Goal: Task Accomplishment & Management: Manage account settings

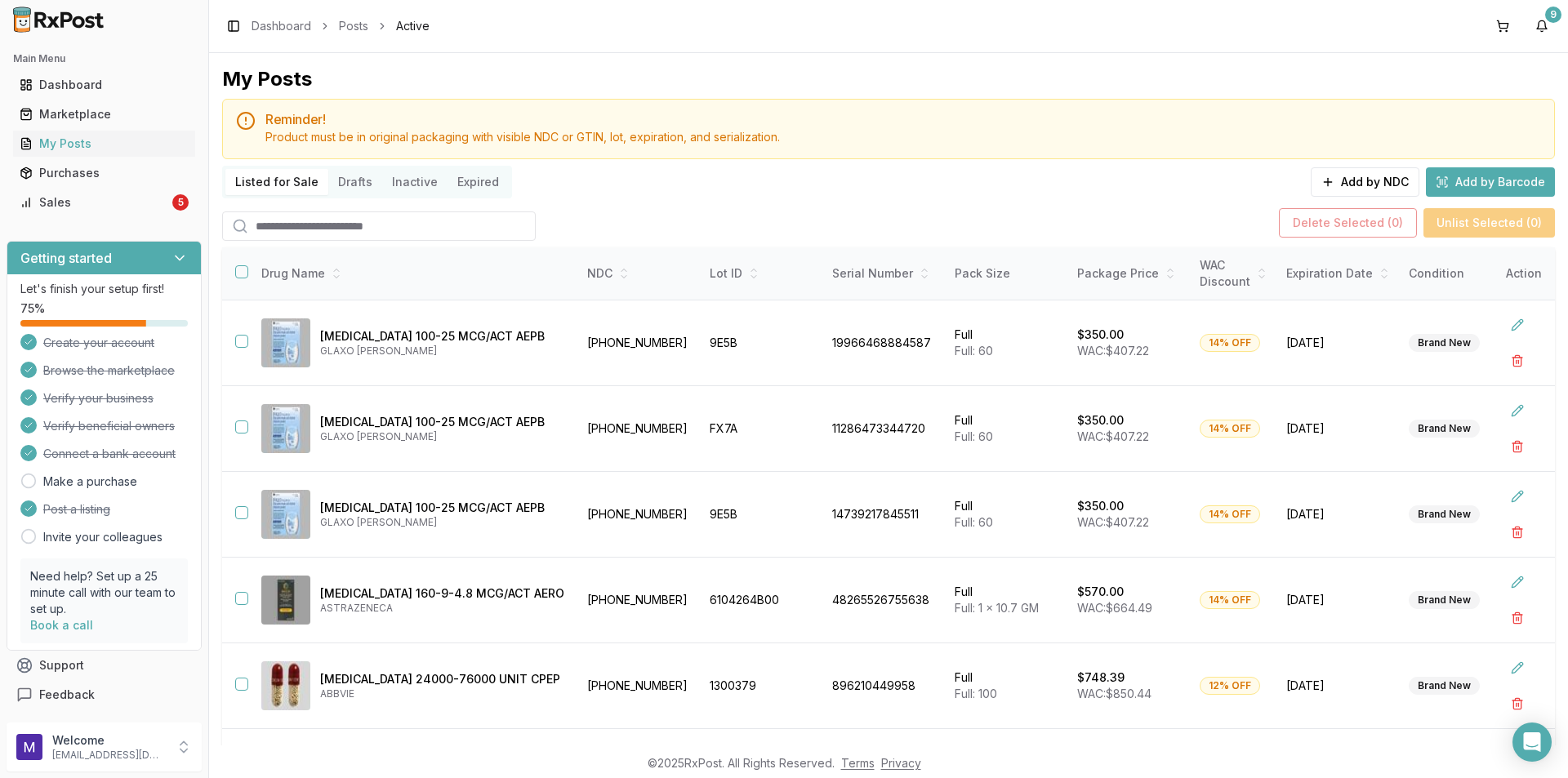
scroll to position [191, 0]
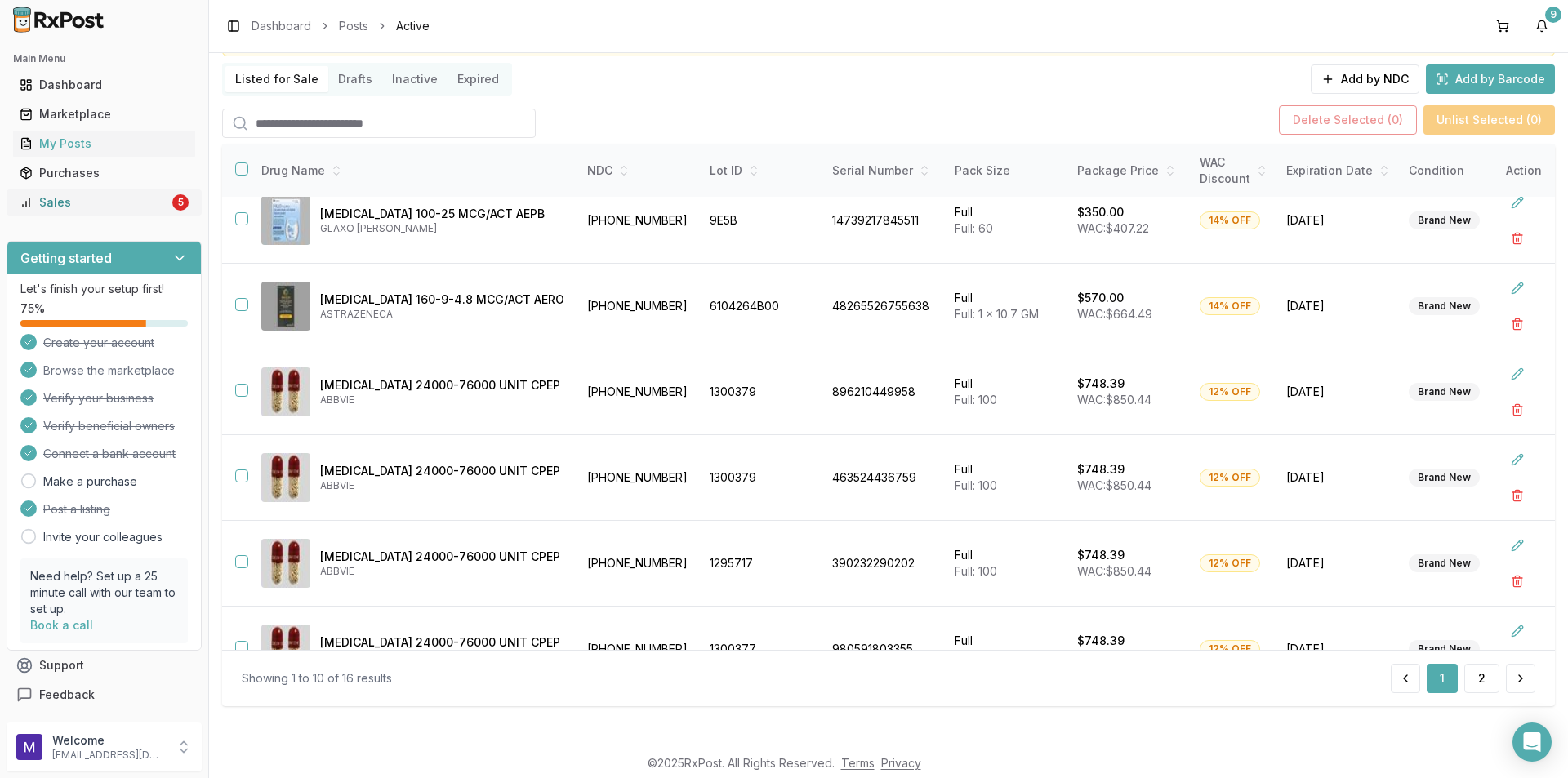
click at [79, 202] on div "Sales" at bounding box center [94, 202] width 149 height 17
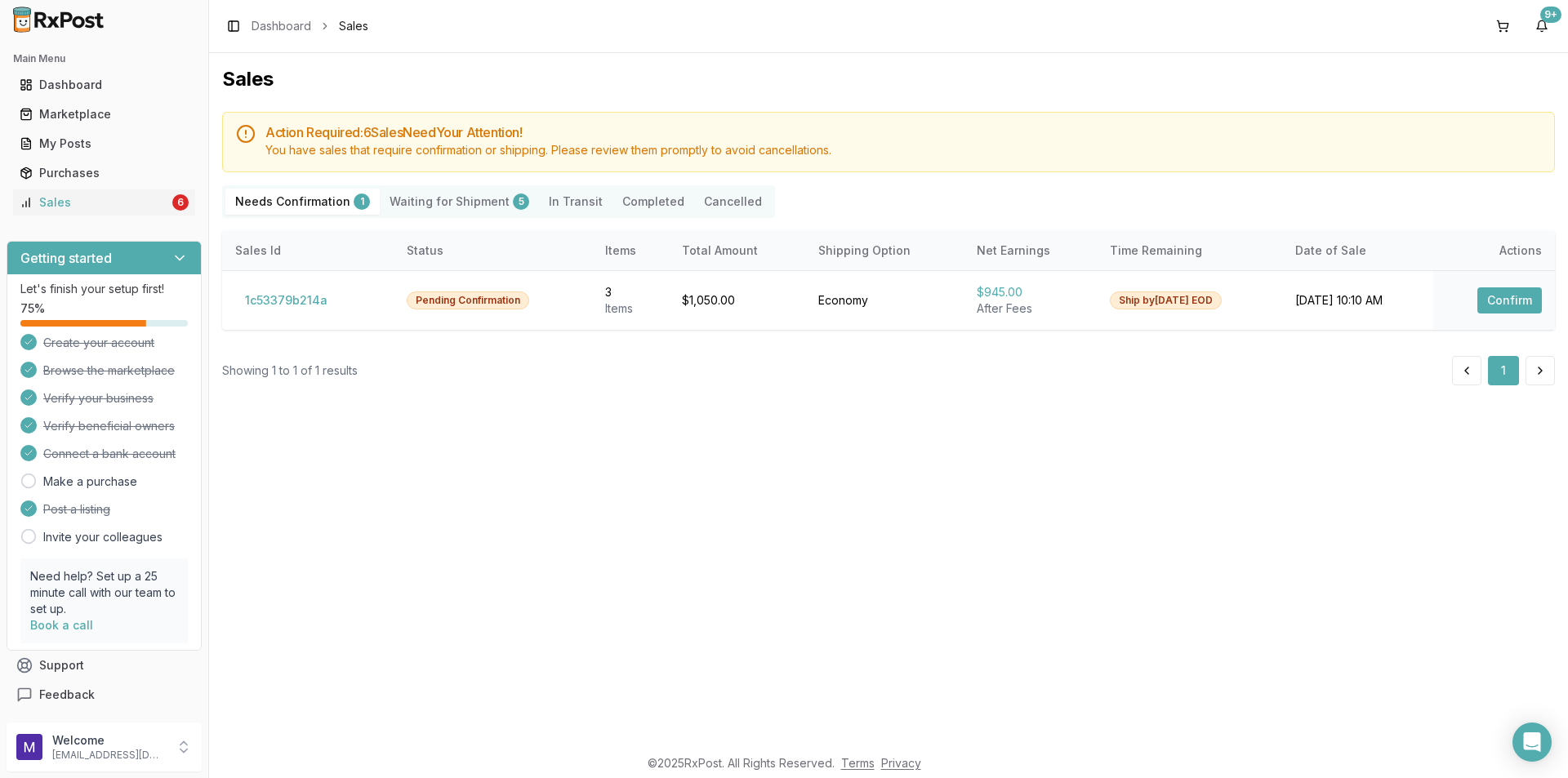
click at [484, 196] on Shipment "Waiting for Shipment 5" at bounding box center [459, 201] width 159 height 26
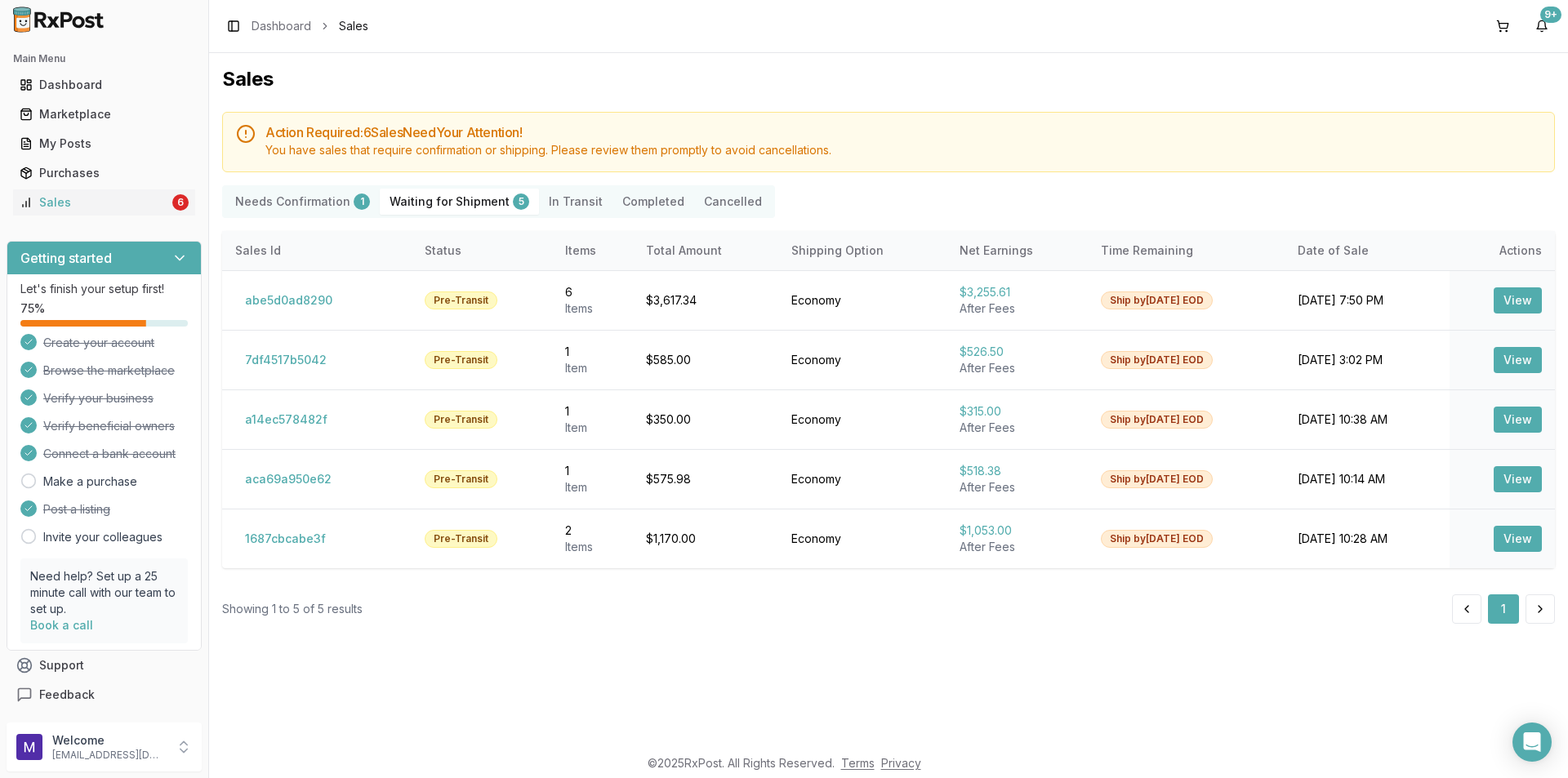
click at [279, 207] on Confirmation "Needs Confirmation 1" at bounding box center [302, 201] width 154 height 26
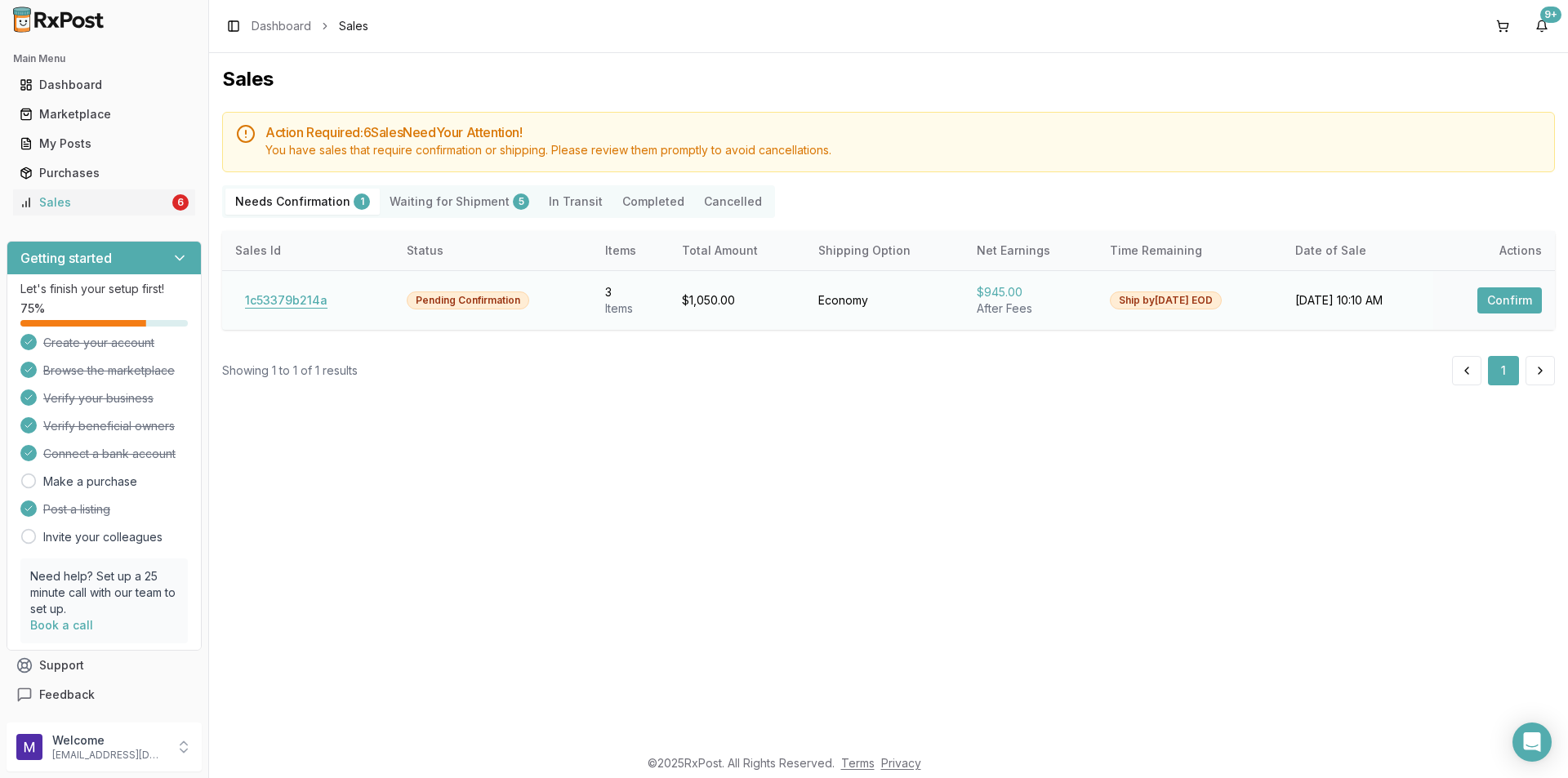
click at [317, 297] on button "1c53379b214a" at bounding box center [287, 300] width 102 height 26
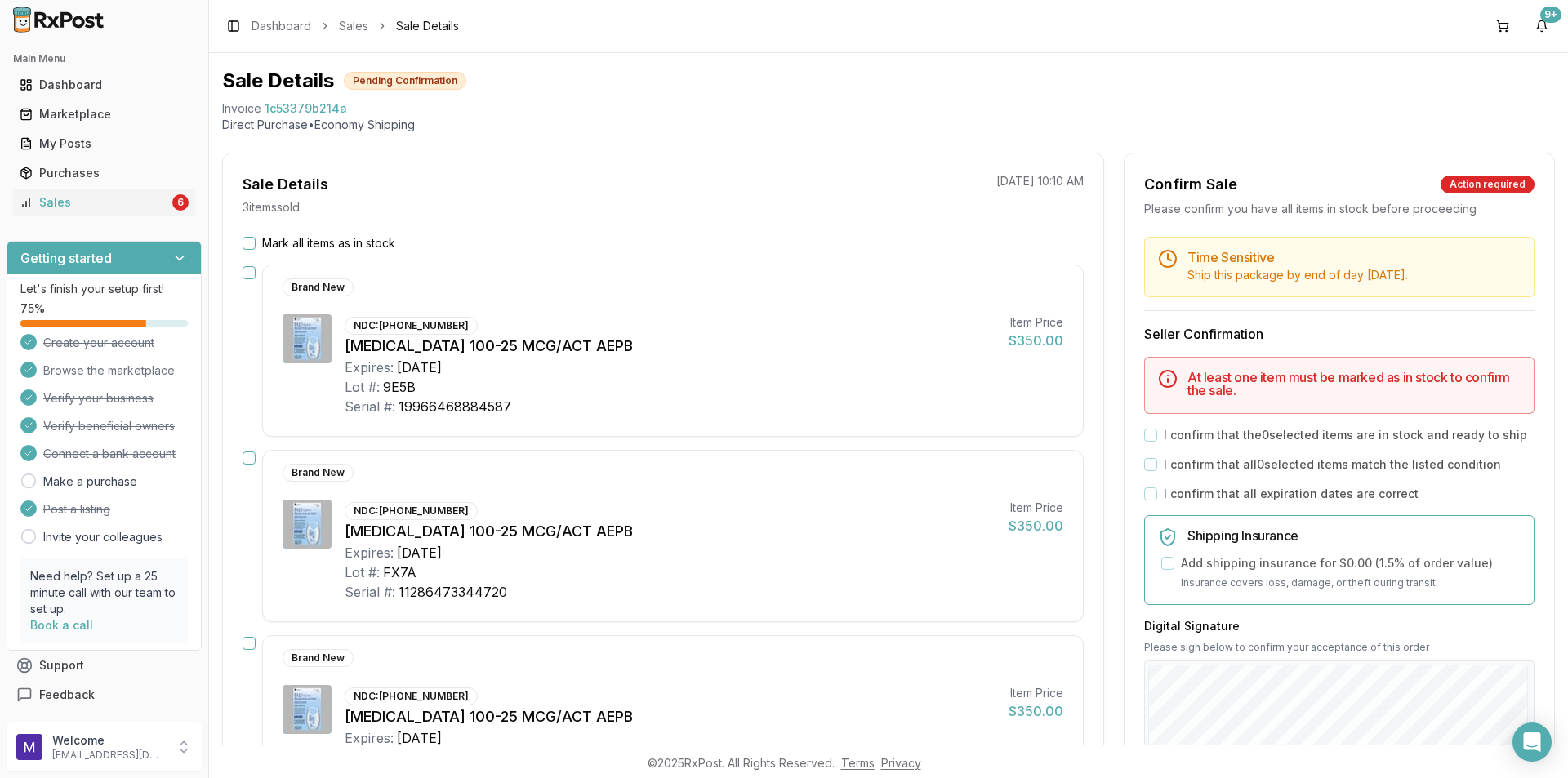
scroll to position [81, 0]
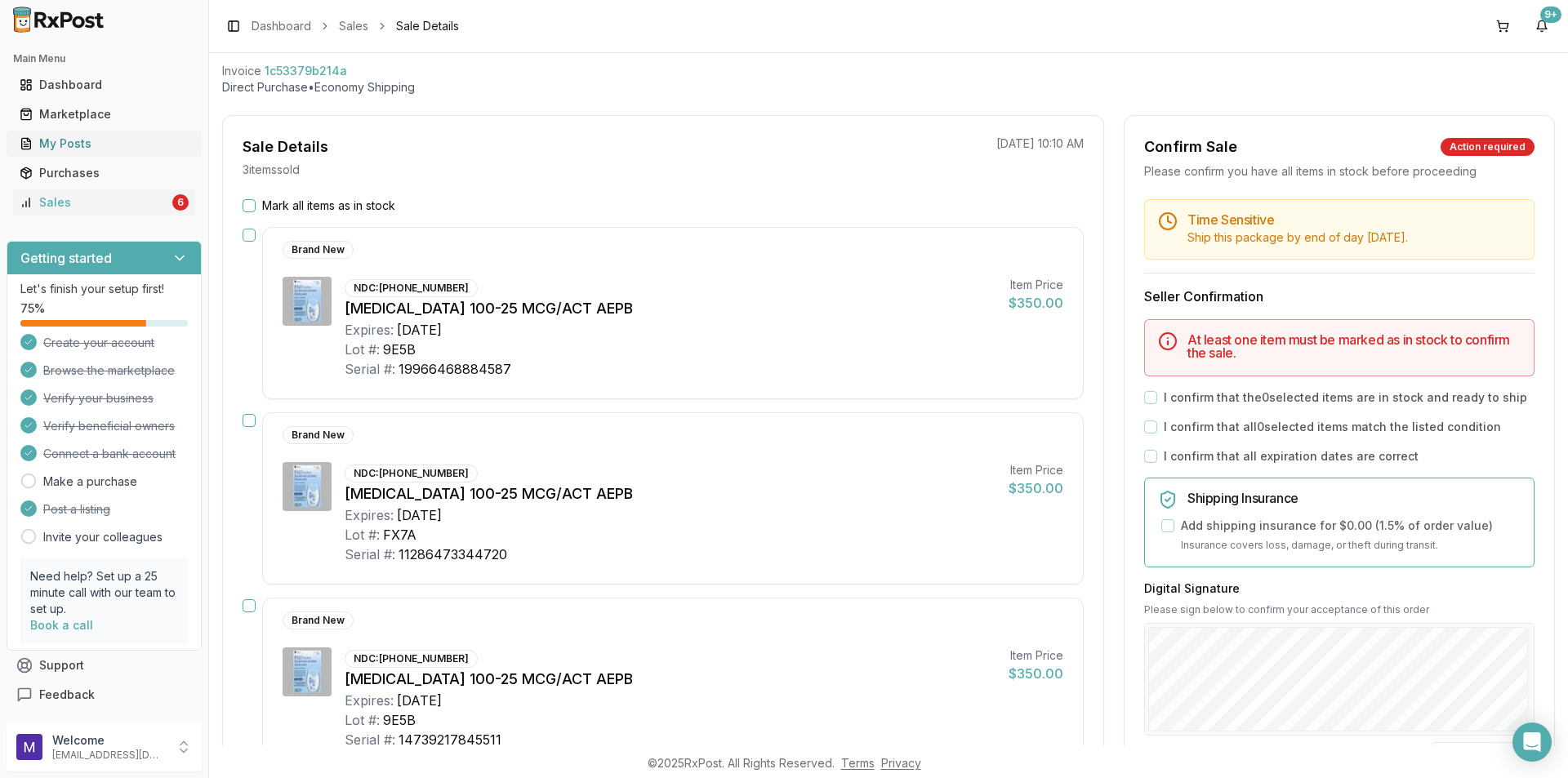
click at [100, 136] on div "My Posts" at bounding box center [104, 143] width 169 height 17
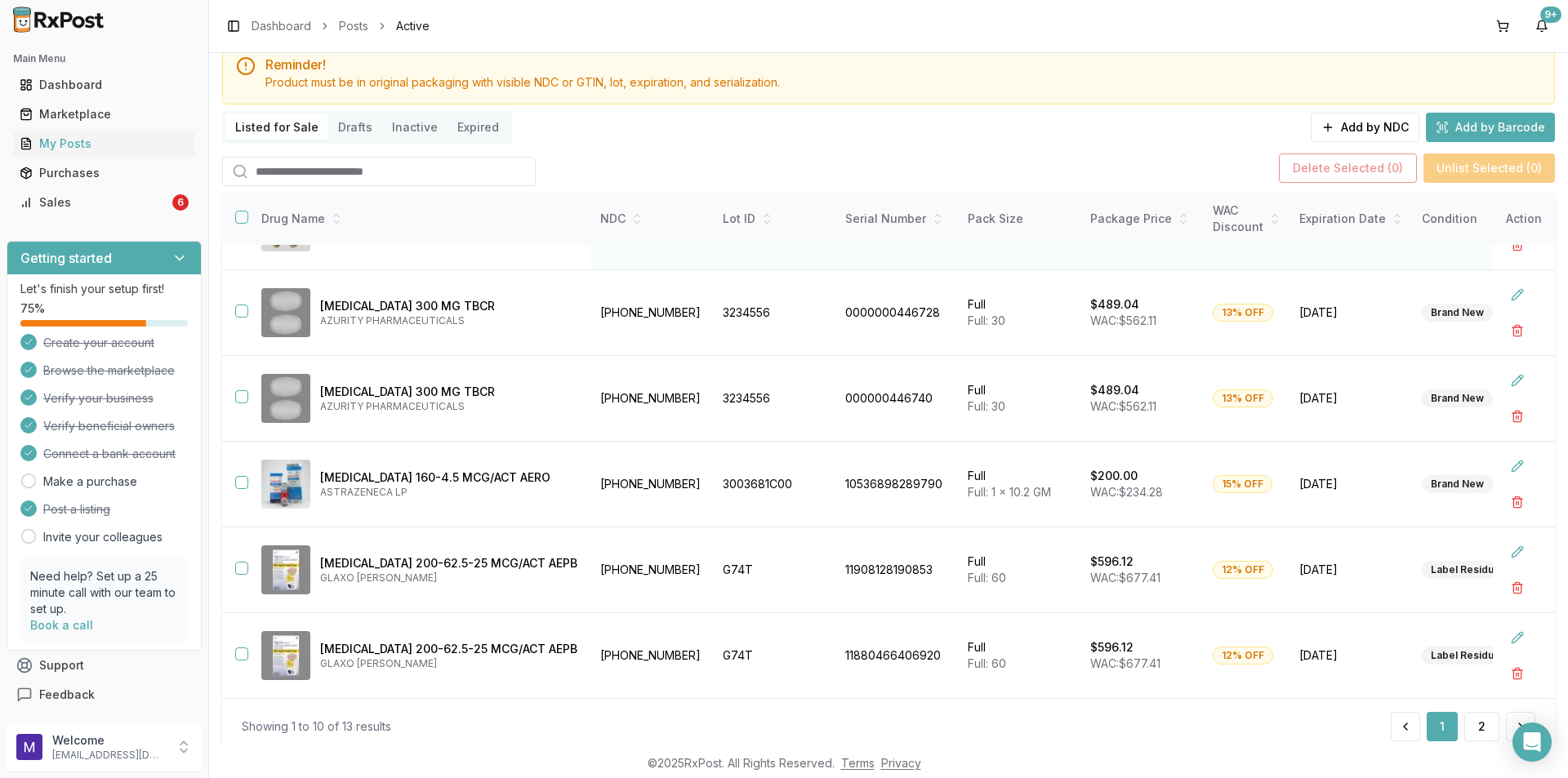
scroll to position [103, 0]
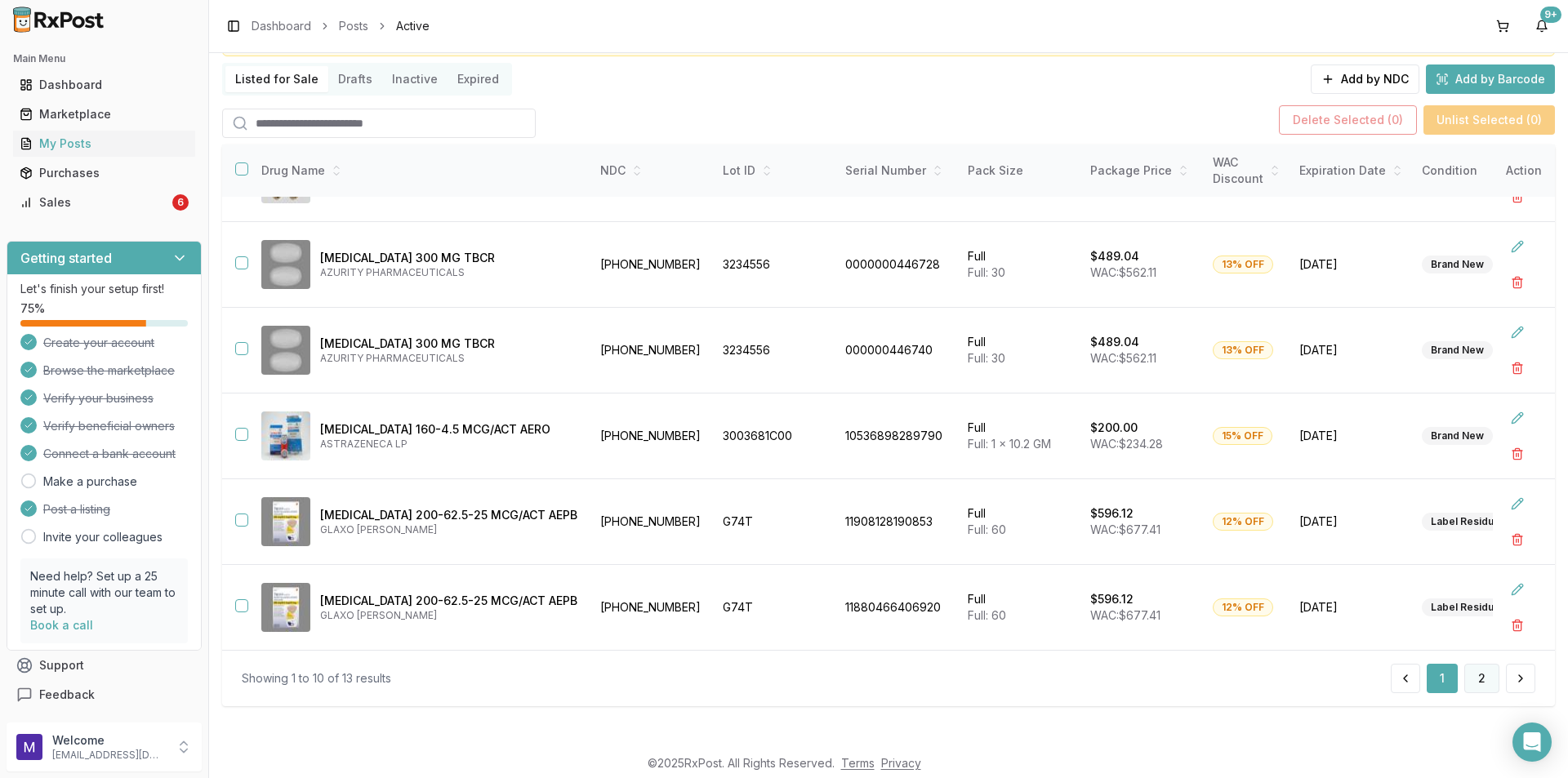
click at [1479, 684] on button "2" at bounding box center [1482, 679] width 35 height 29
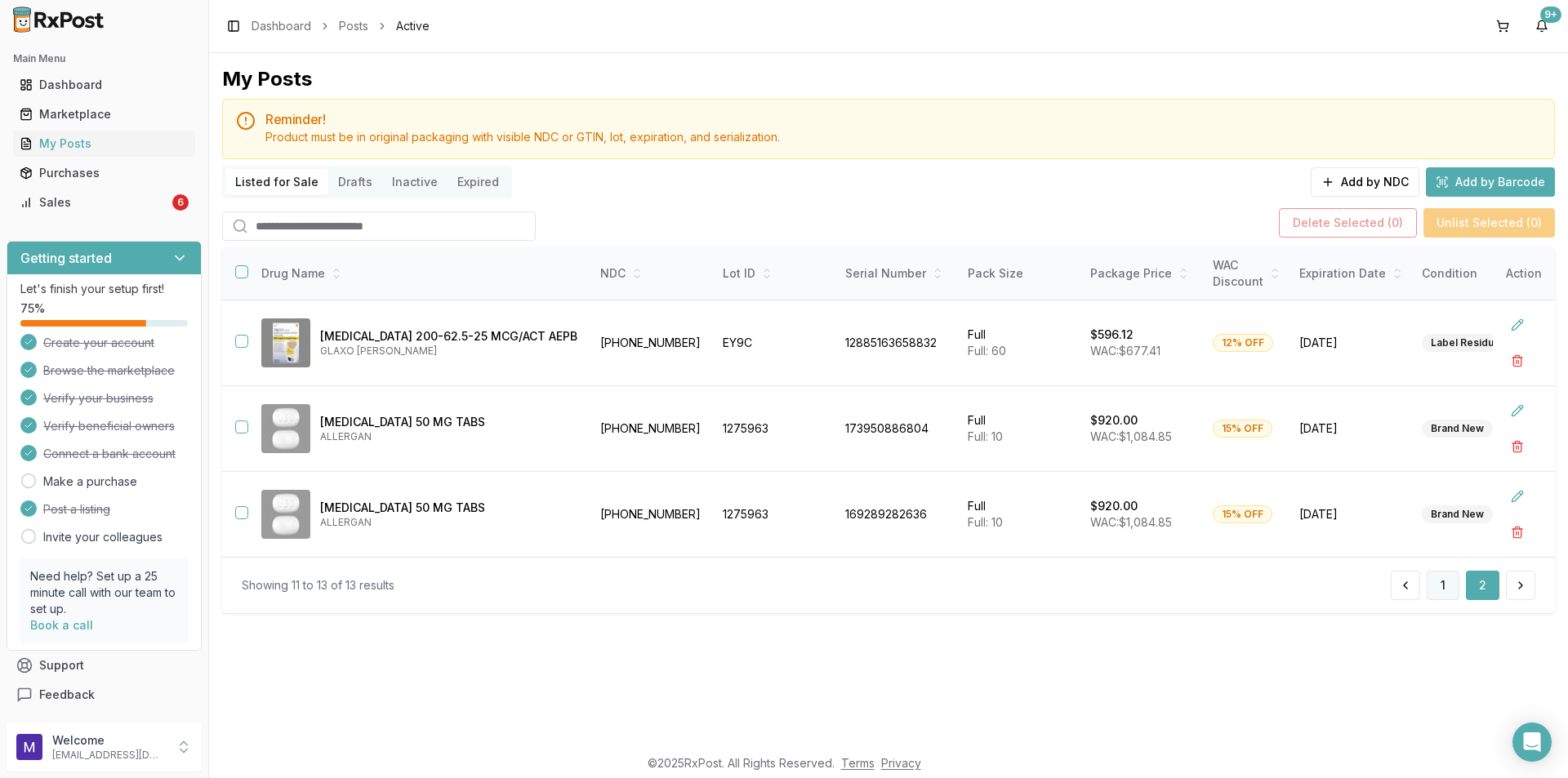
click at [1443, 595] on button "1" at bounding box center [1442, 586] width 32 height 29
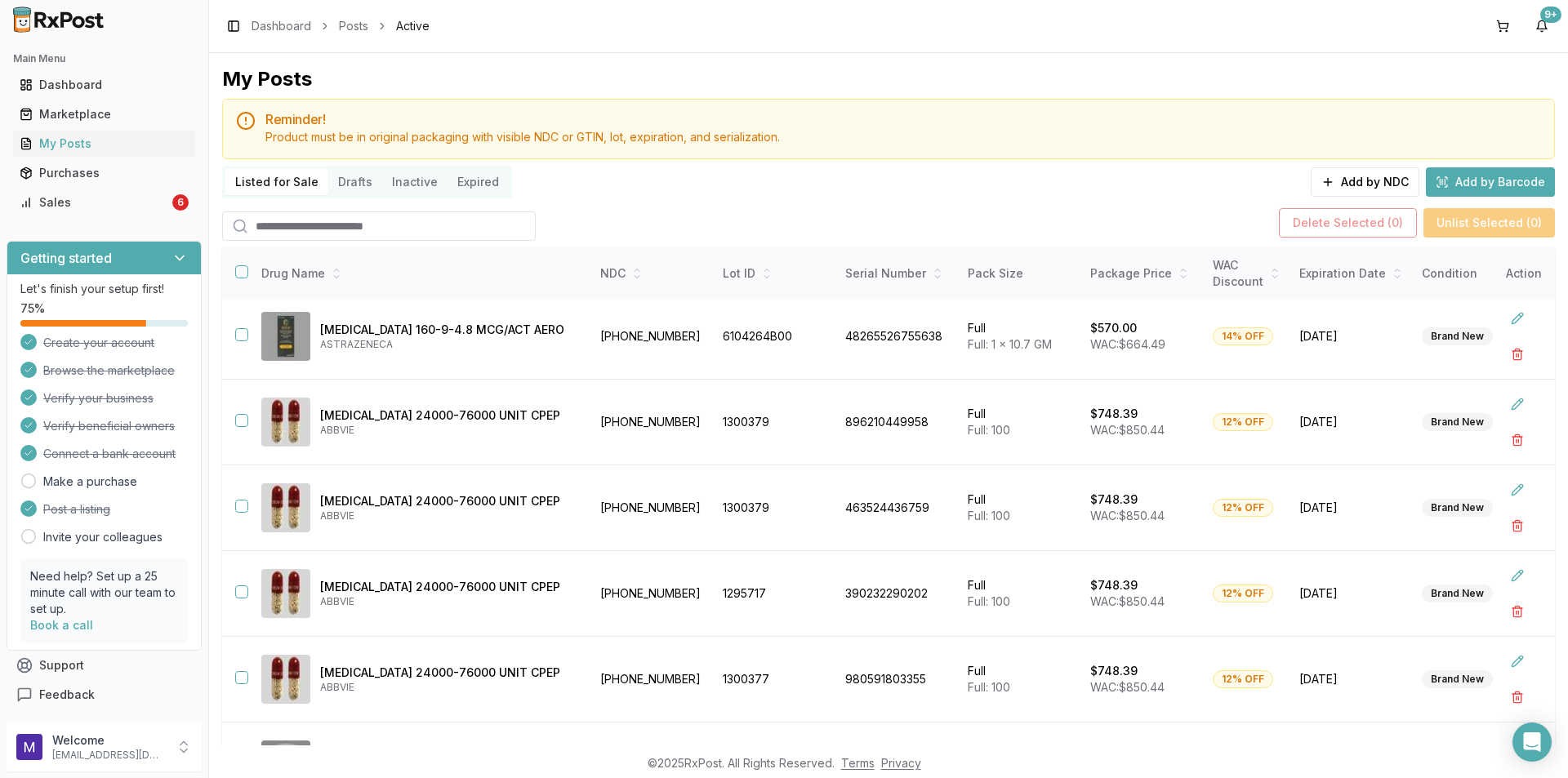
scroll to position [2, 0]
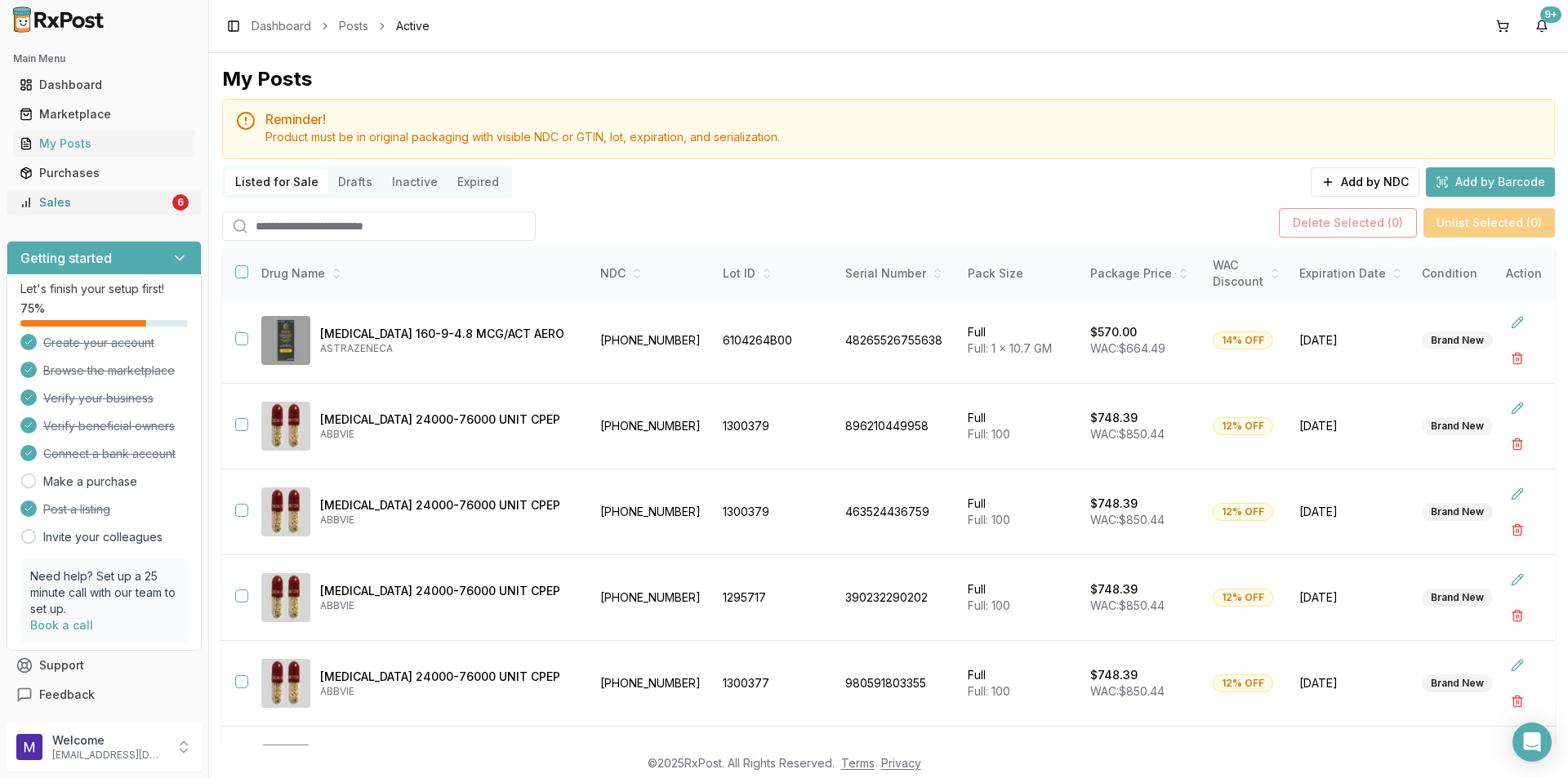
click at [104, 200] on div "Sales" at bounding box center [94, 202] width 149 height 17
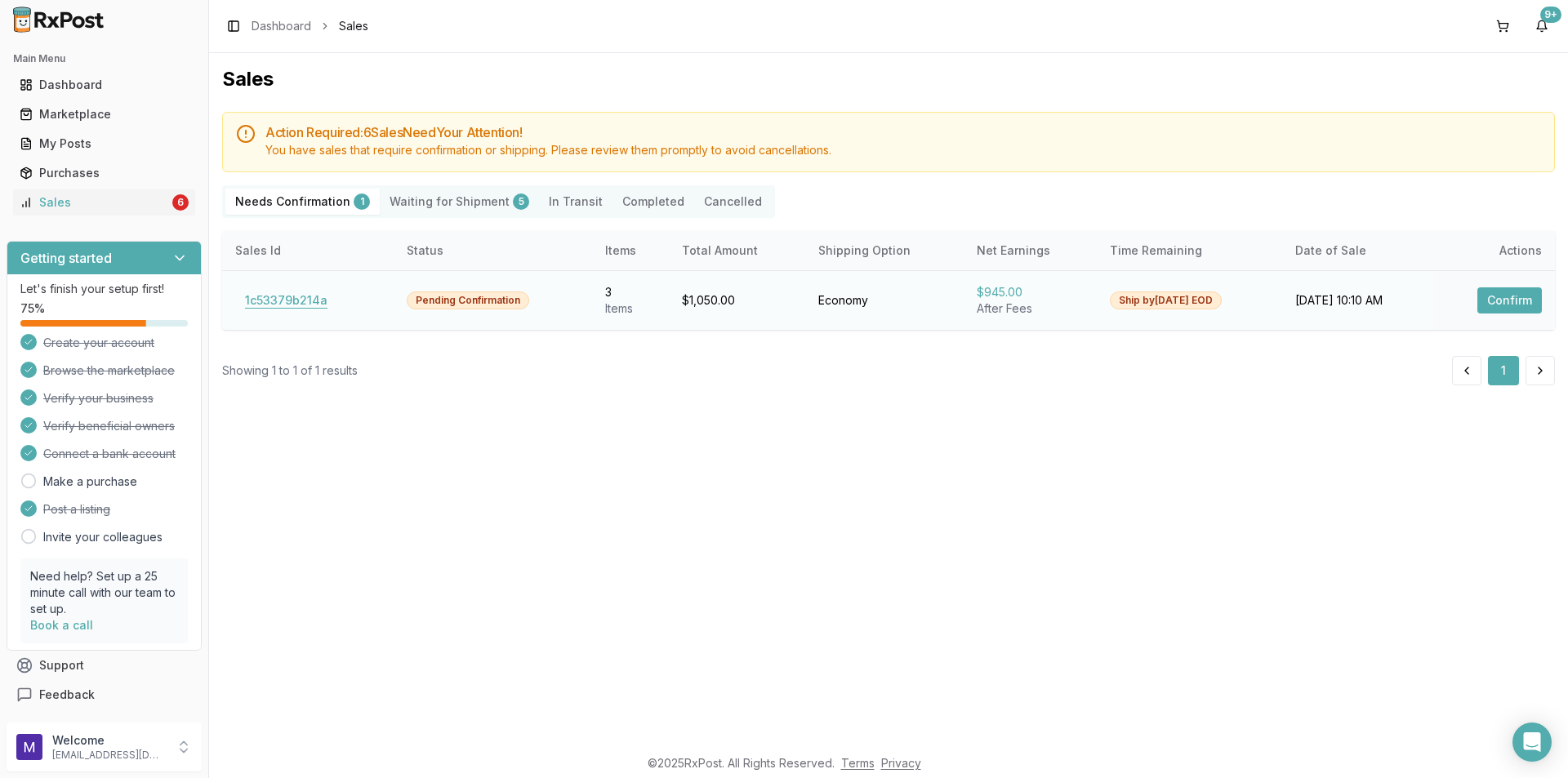
click at [292, 305] on button "1c53379b214a" at bounding box center [287, 300] width 102 height 26
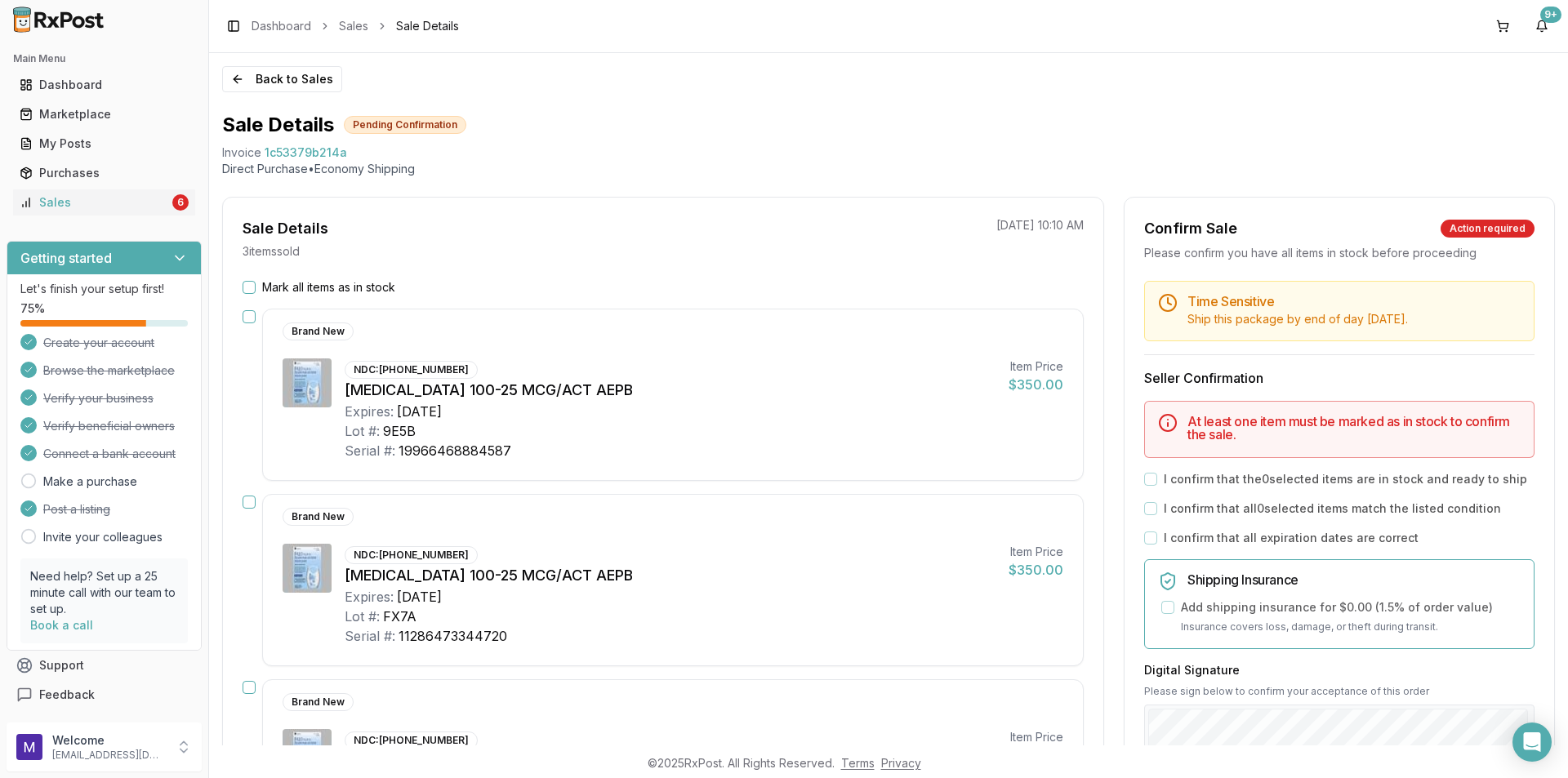
click at [246, 288] on button "Mark all items as in stock" at bounding box center [248, 286] width 13 height 13
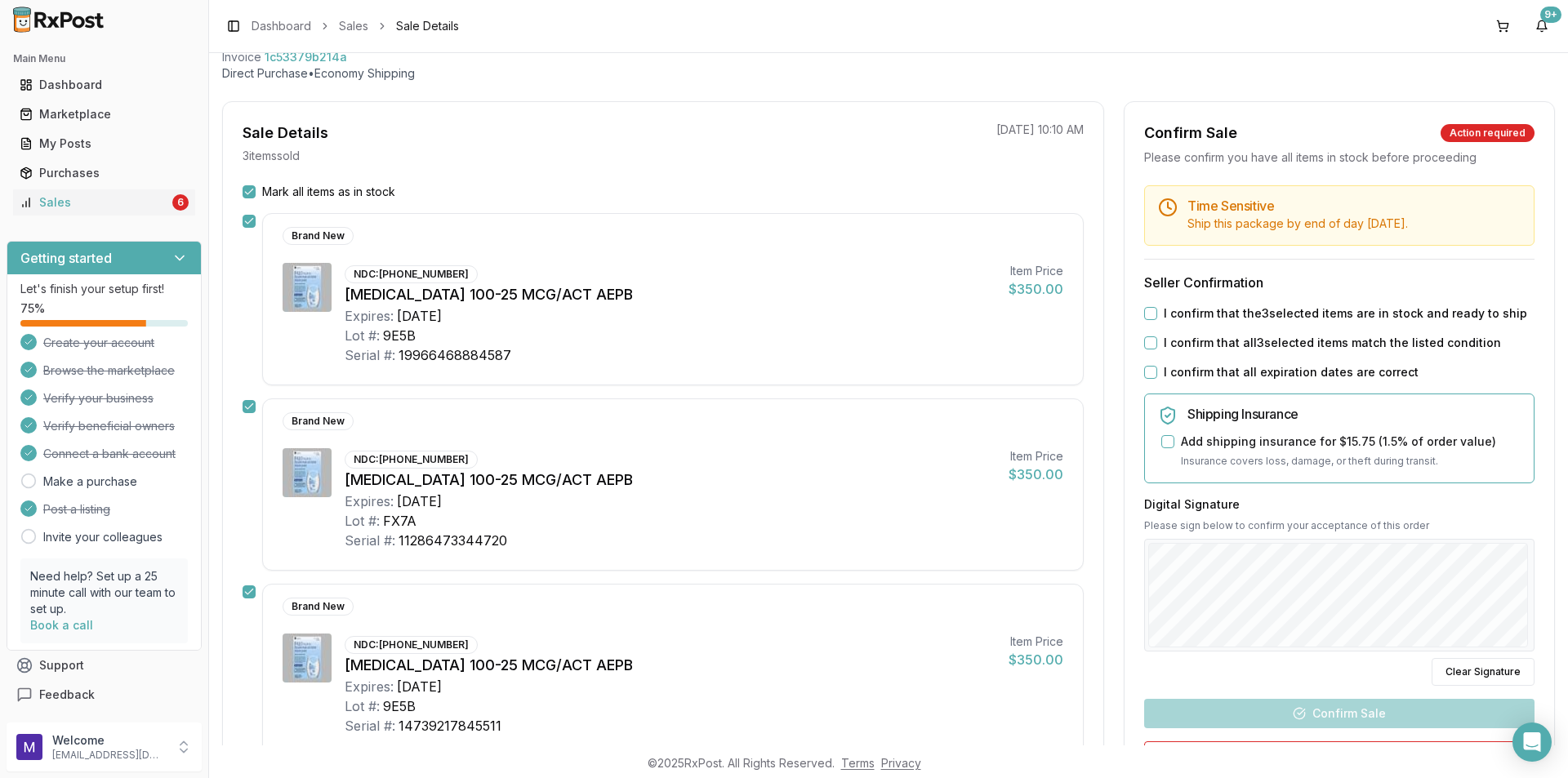
scroll to position [245, 0]
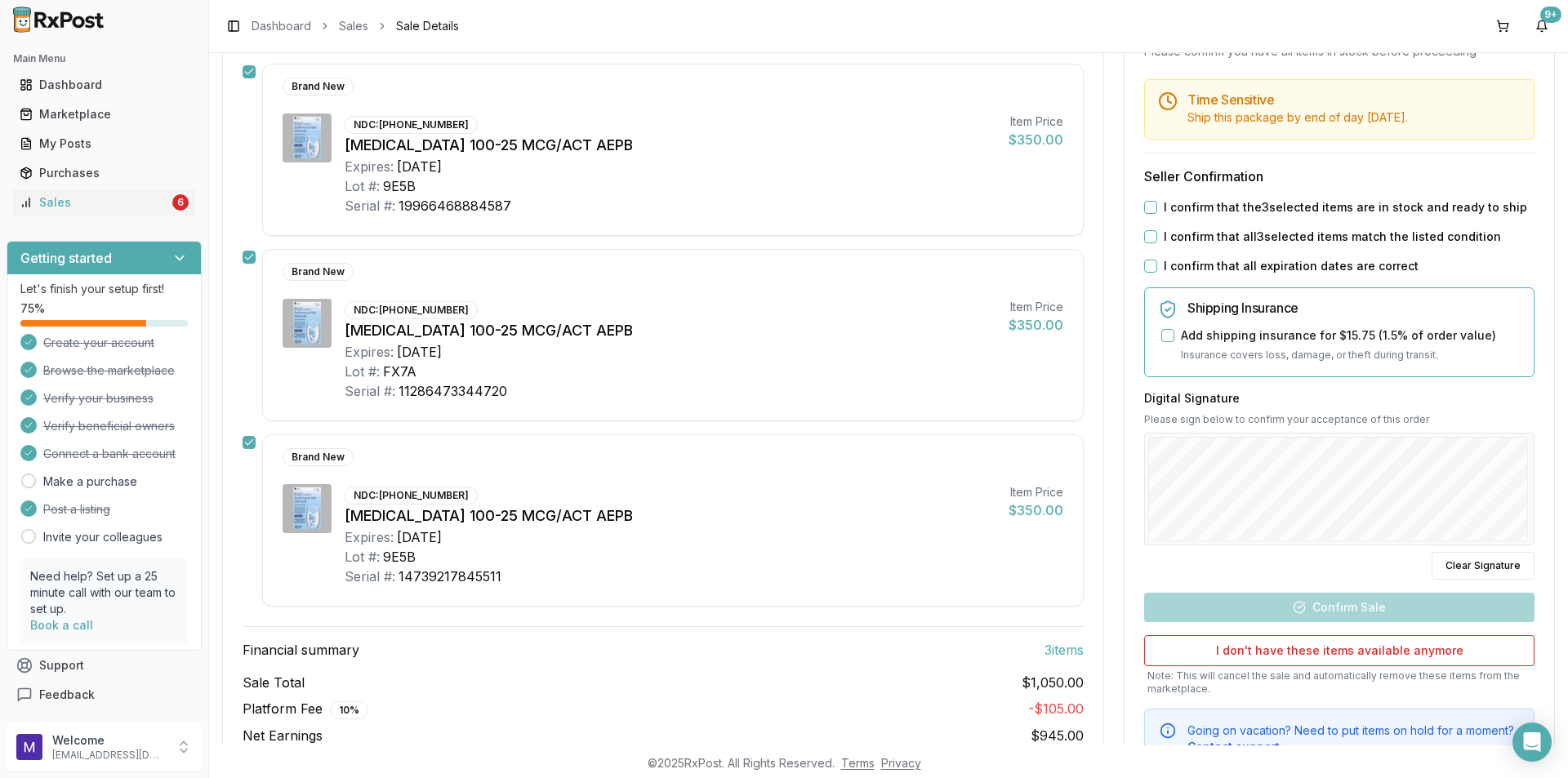
click at [1146, 211] on button "I confirm that the 3 selected items are in stock and ready to ship" at bounding box center [1150, 207] width 13 height 13
click at [1146, 249] on div "Time Sensitive Ship this package by end of day Tuesday, September 2nd . Seller …" at bounding box center [1339, 424] width 430 height 690
click at [1146, 265] on button "I confirm that all expiration dates are correct" at bounding box center [1150, 266] width 13 height 13
click at [1144, 234] on button "I confirm that all 3 selected items match the listed condition" at bounding box center [1150, 236] width 13 height 13
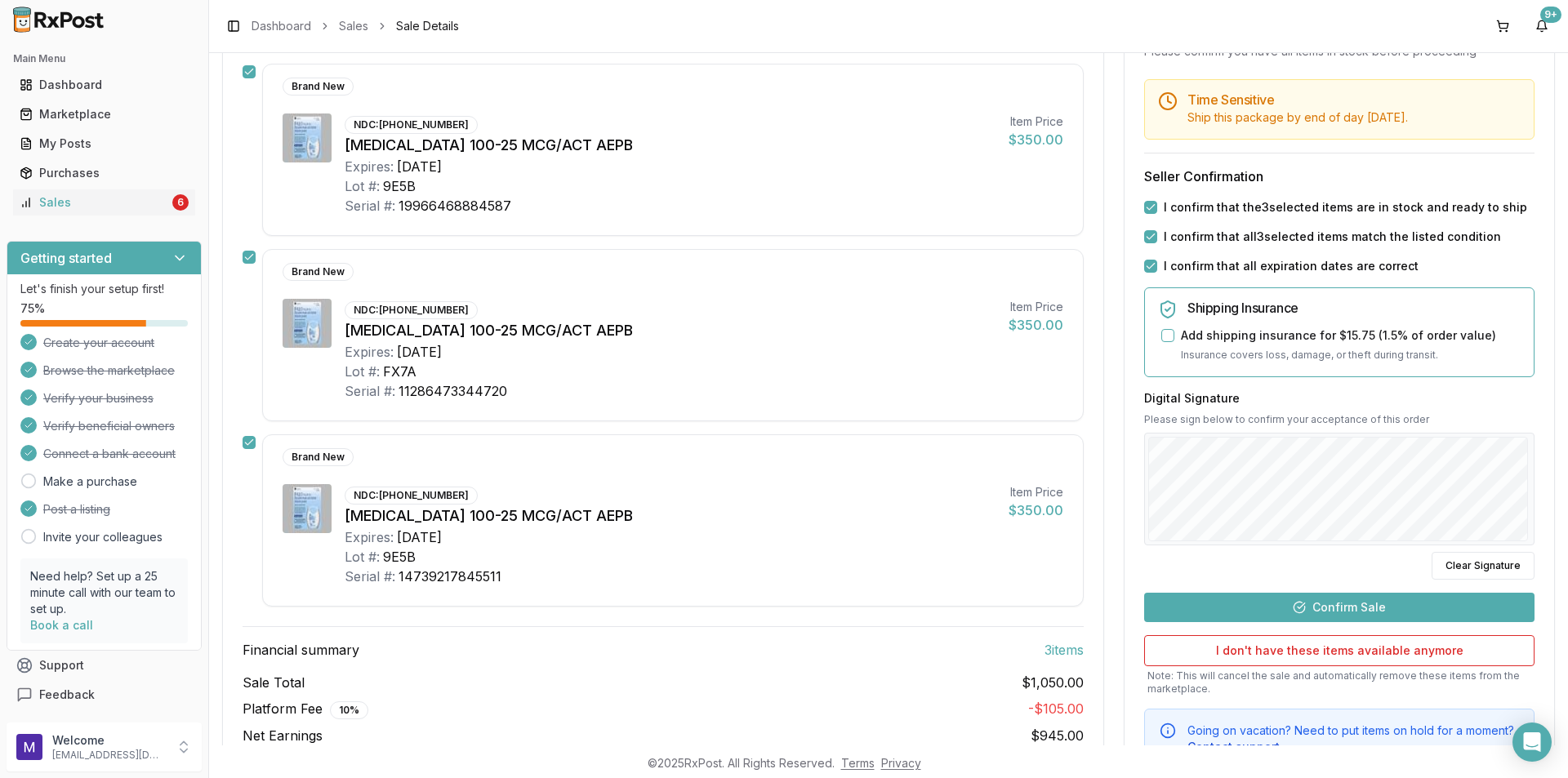
click at [1336, 594] on button "Confirm Sale" at bounding box center [1339, 606] width 391 height 29
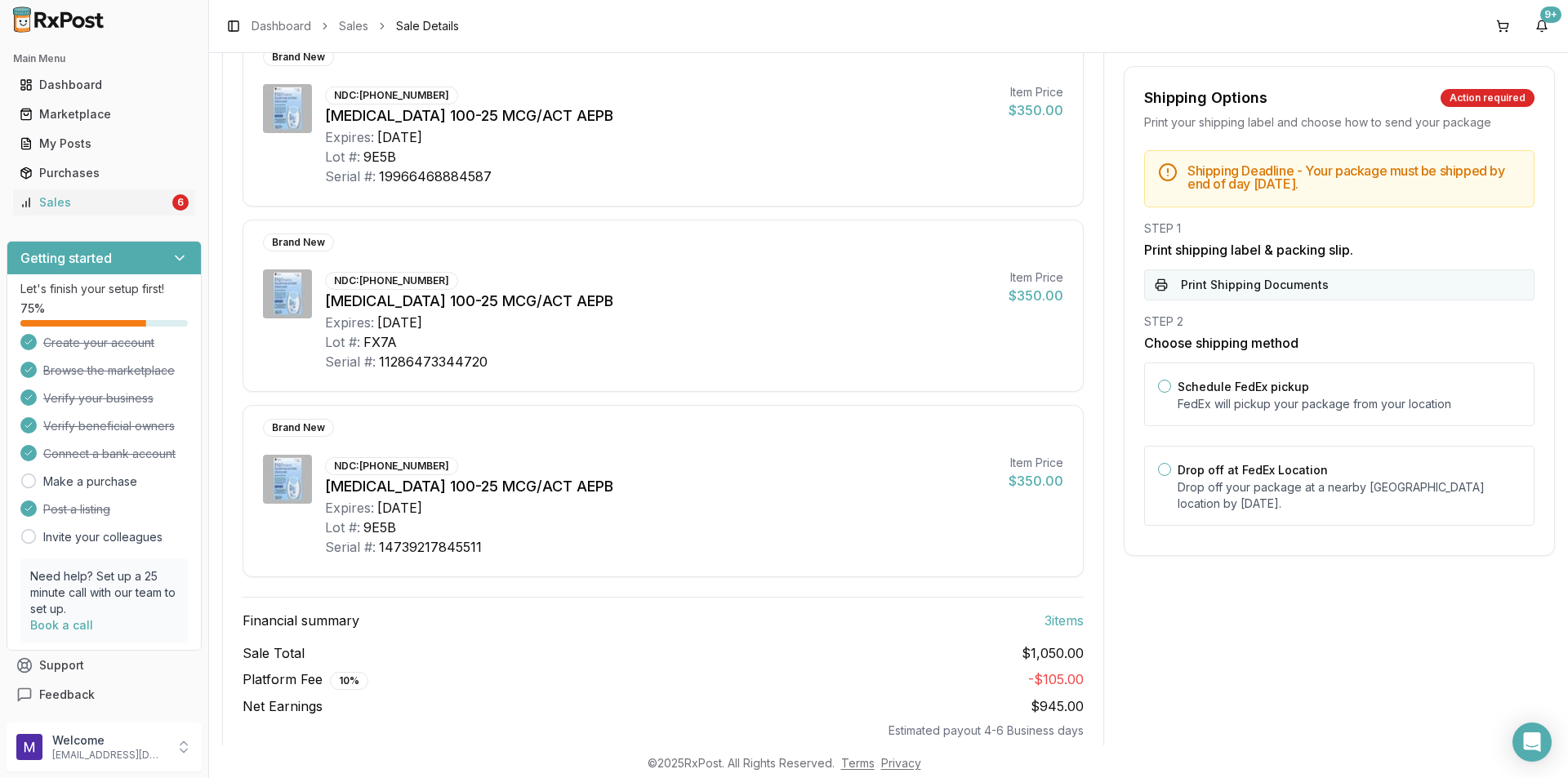
click at [1228, 284] on button "Print Shipping Documents" at bounding box center [1339, 285] width 391 height 31
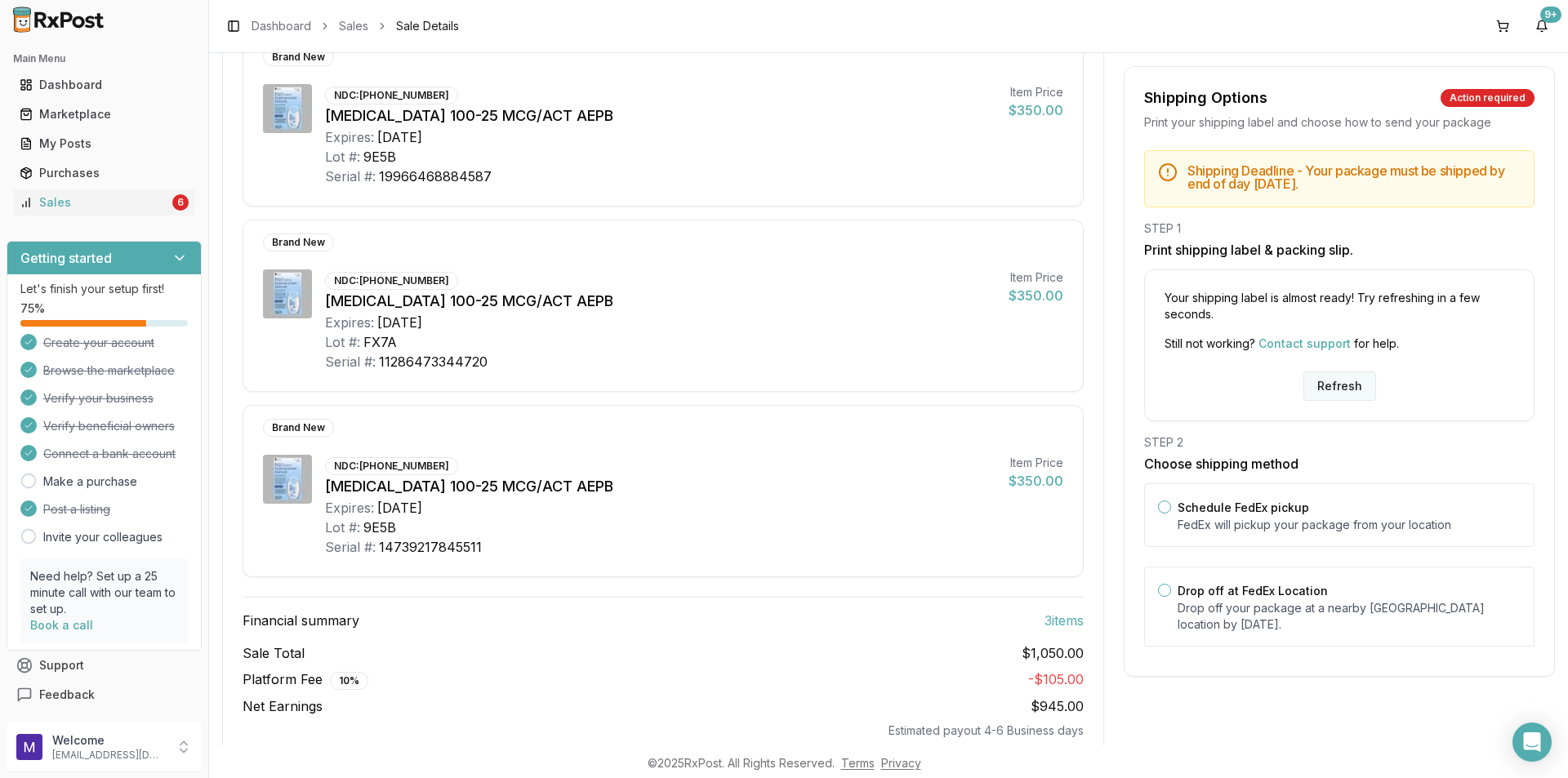
click at [1335, 386] on button "Refresh" at bounding box center [1339, 387] width 73 height 29
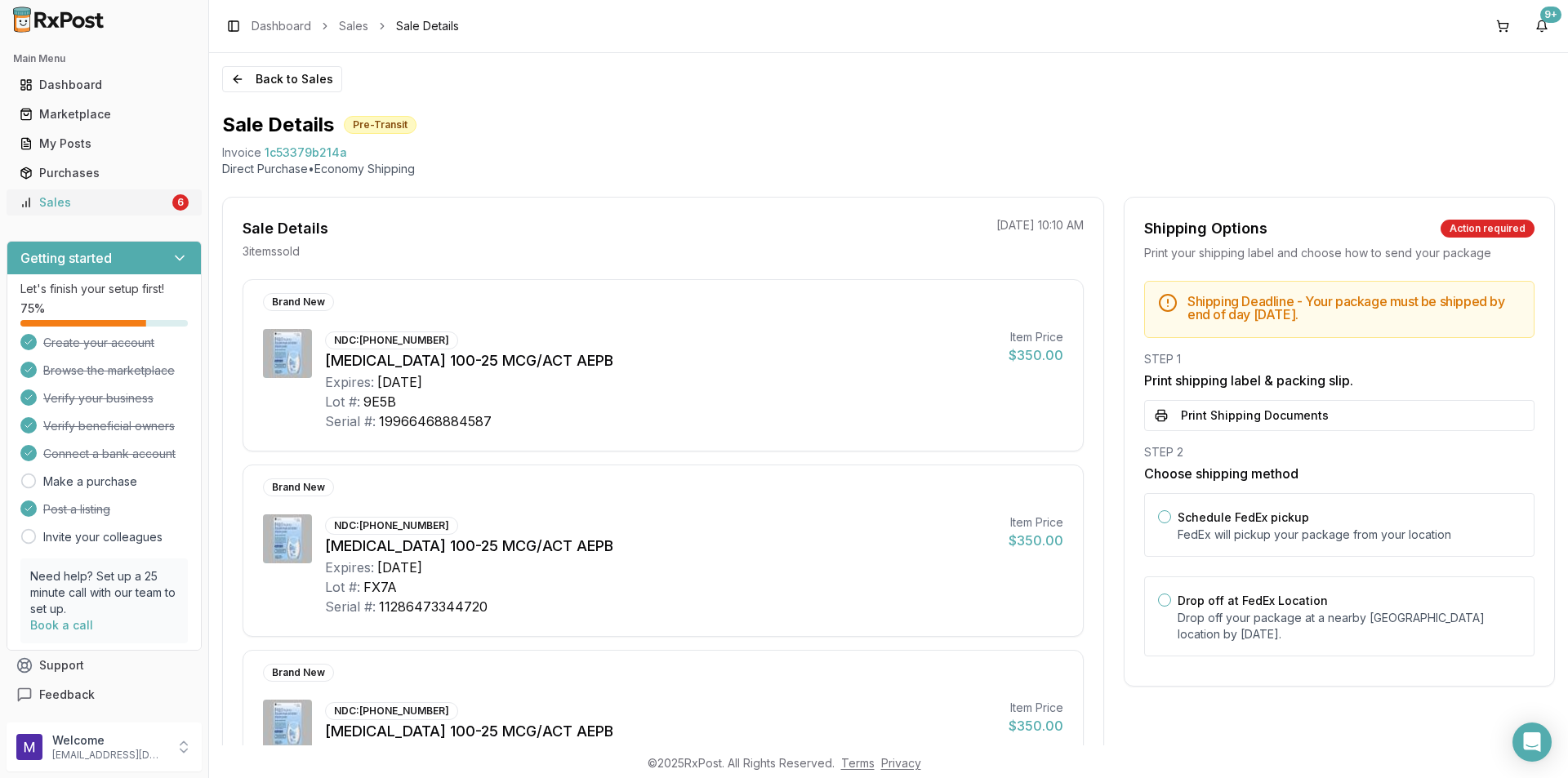
click at [99, 205] on div "Sales" at bounding box center [94, 202] width 149 height 17
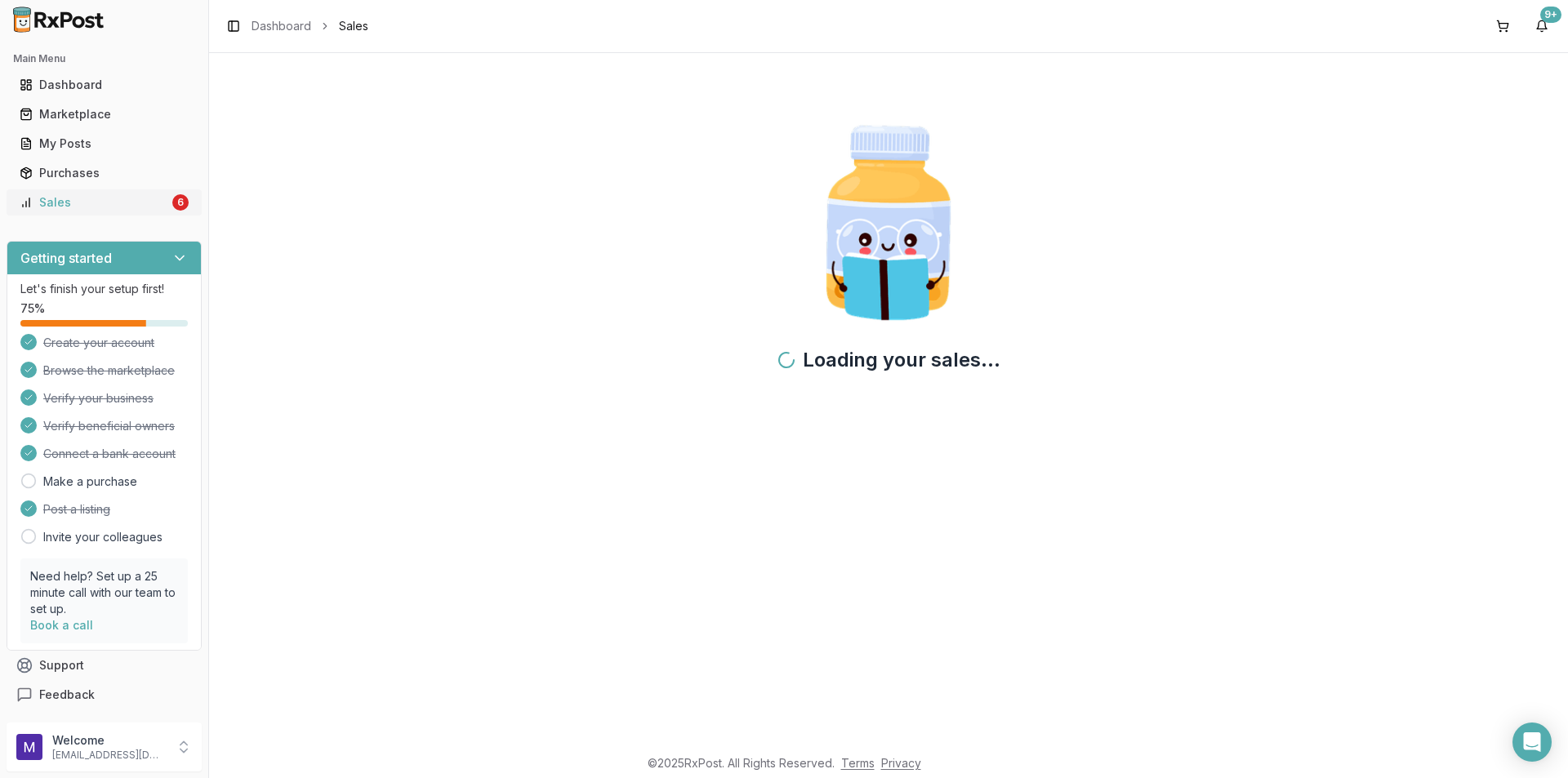
click at [99, 205] on div "Sales" at bounding box center [94, 202] width 149 height 17
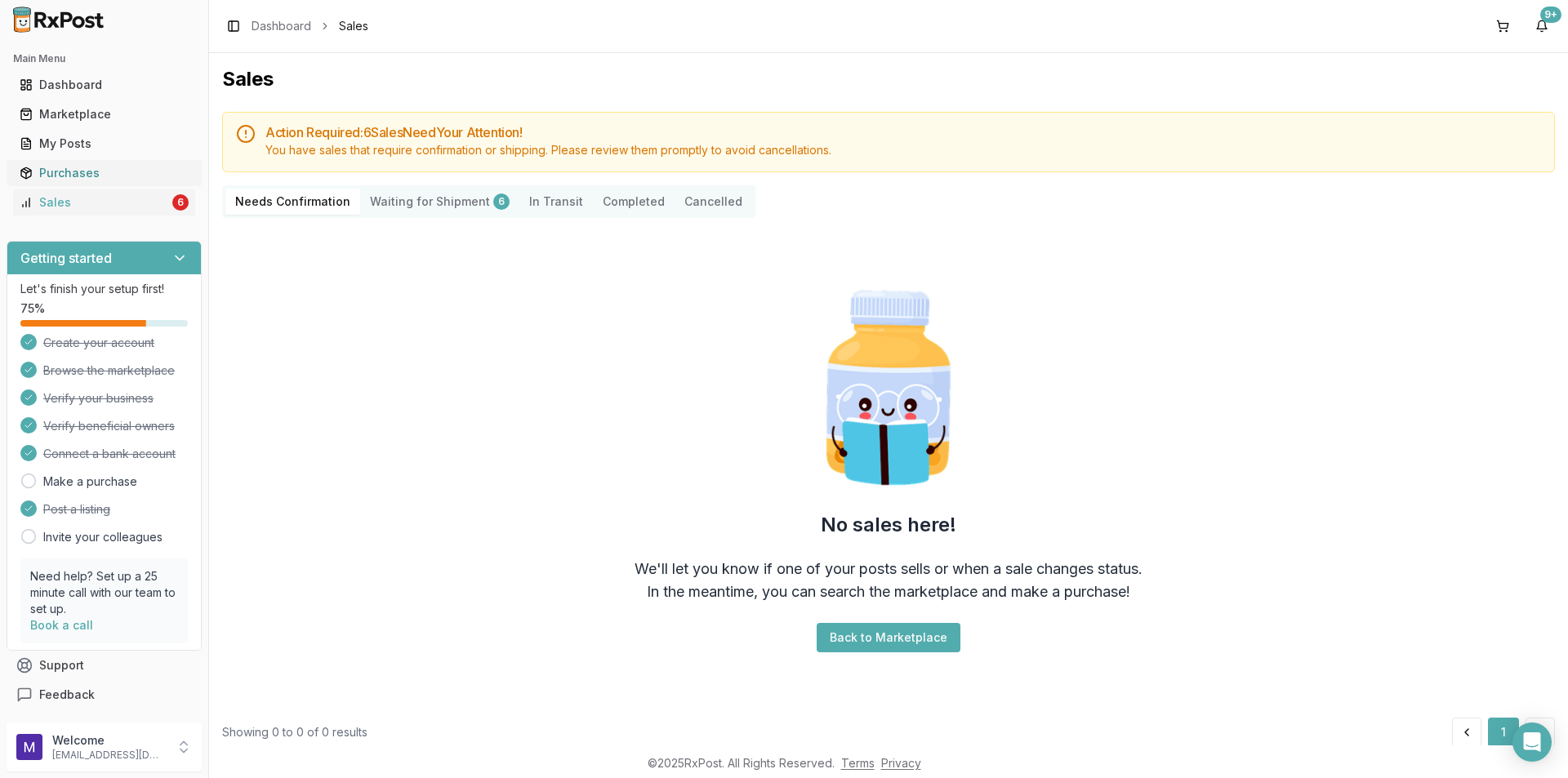
click at [76, 175] on div "Purchases" at bounding box center [104, 173] width 169 height 17
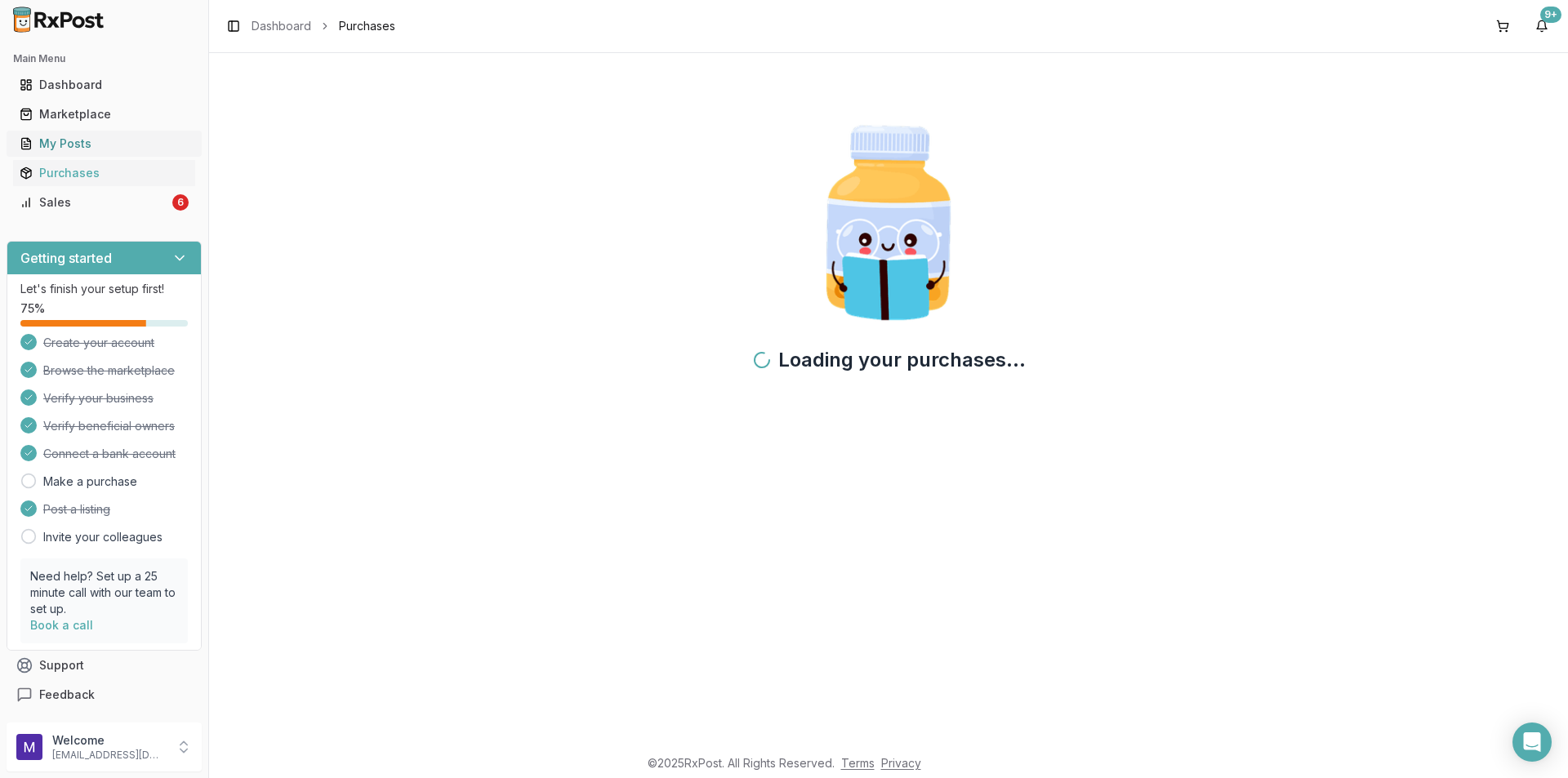
click at [78, 141] on div "My Posts" at bounding box center [104, 143] width 169 height 17
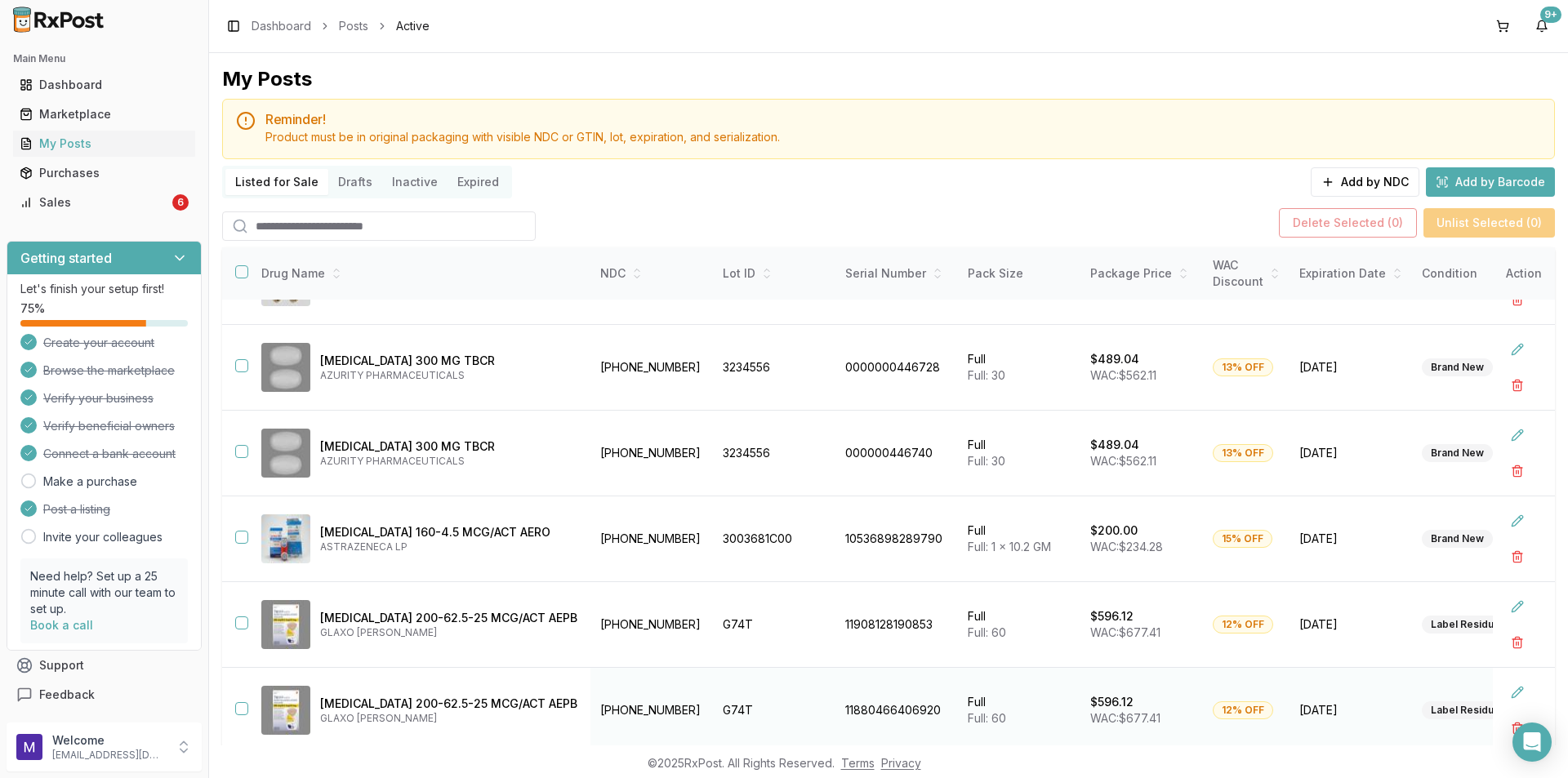
scroll to position [103, 0]
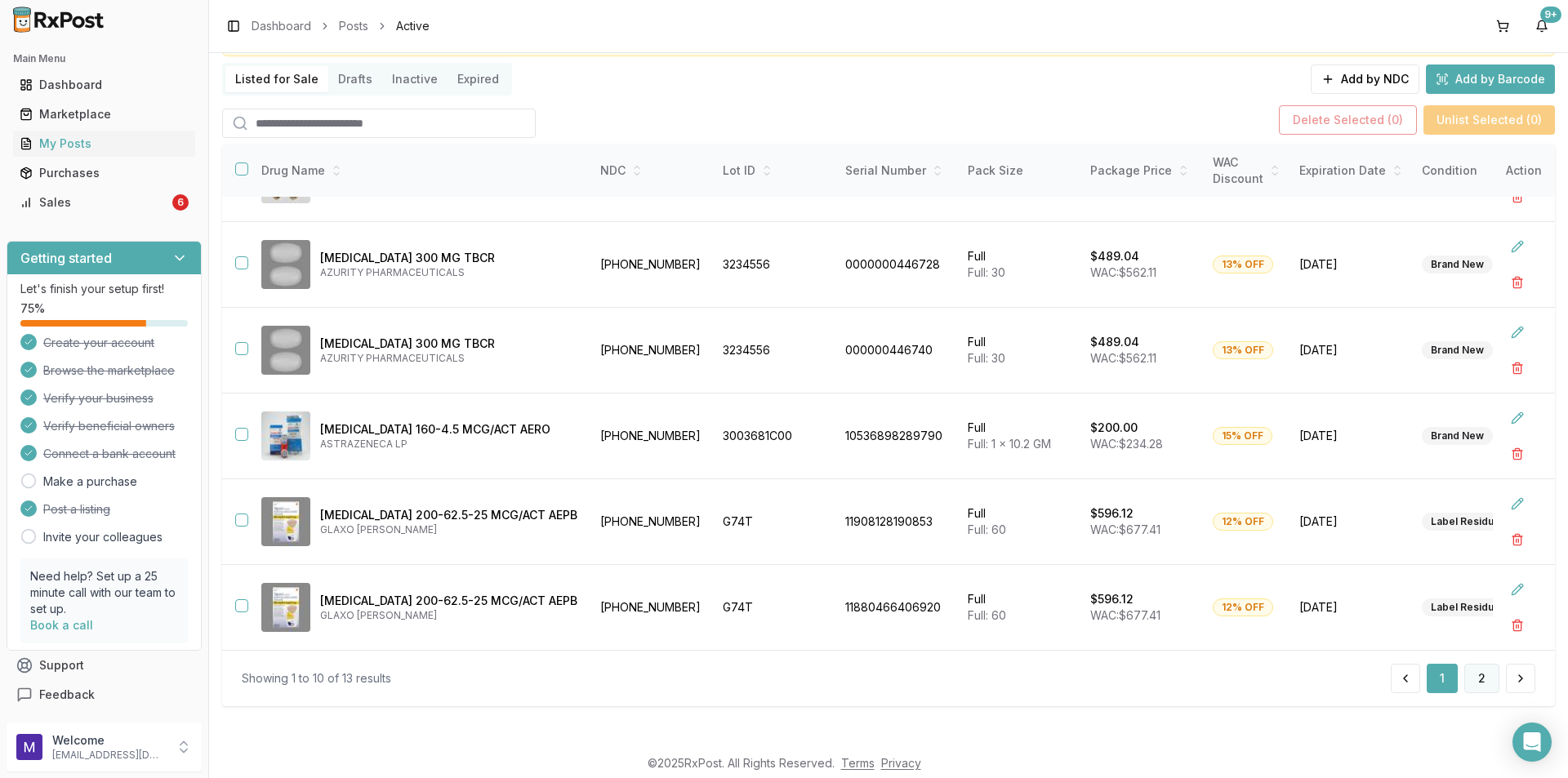
click at [1464, 675] on button "2" at bounding box center [1482, 679] width 35 height 29
